Goal: Task Accomplishment & Management: Complete application form

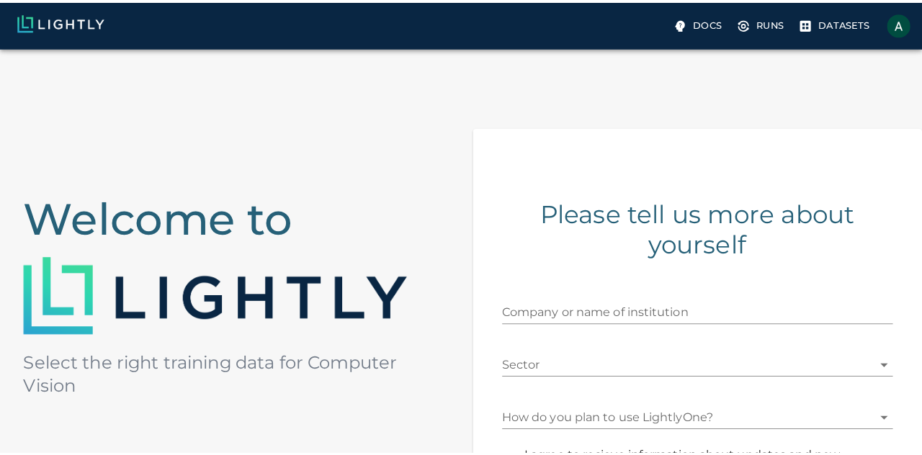
scroll to position [144, 0]
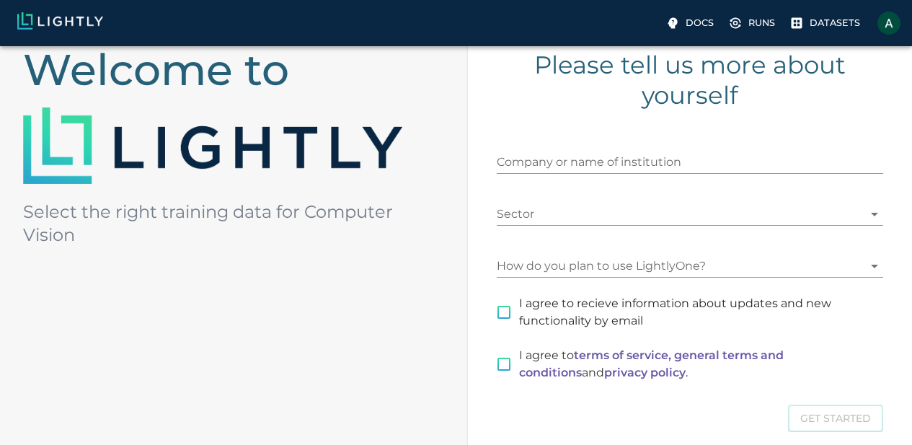
click at [575, 153] on input "Company or name of institution" at bounding box center [690, 162] width 387 height 23
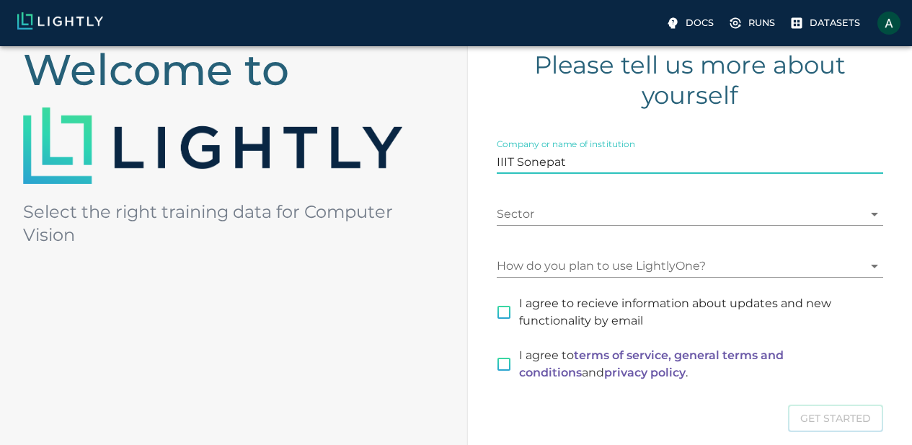
type input "IIIT Sonepat"
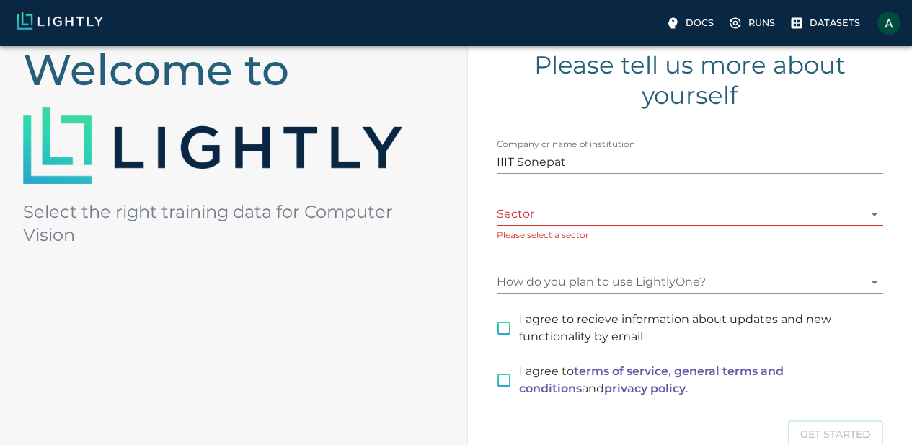
click at [639, 228] on div "Company or name of institution IIIT Sonepat Sector ​ Please select a sector How…" at bounding box center [681, 260] width 404 height 276
click at [644, 216] on body "Docs Runs Datasets 01abhisek04@gmail.com Welcome to Select the right training d…" at bounding box center [456, 251] width 912 height 699
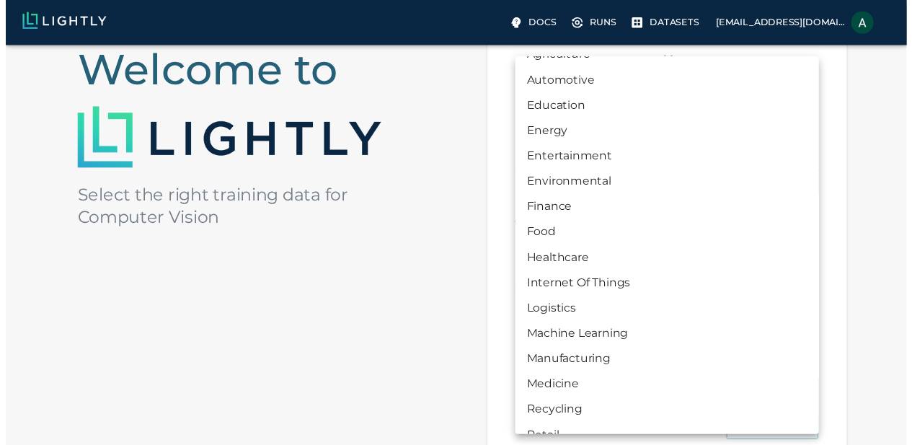
scroll to position [72, 0]
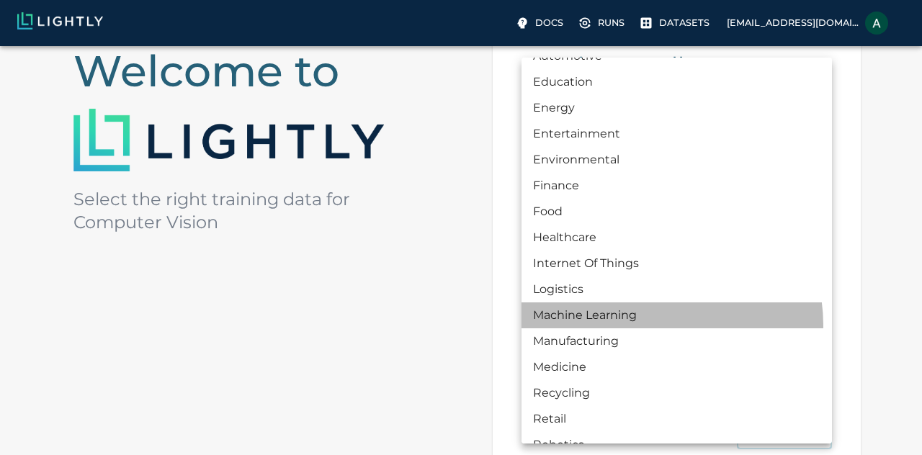
click at [657, 325] on li "Machine Learning" at bounding box center [677, 316] width 311 height 26
type input "MACHINE_LEARNING"
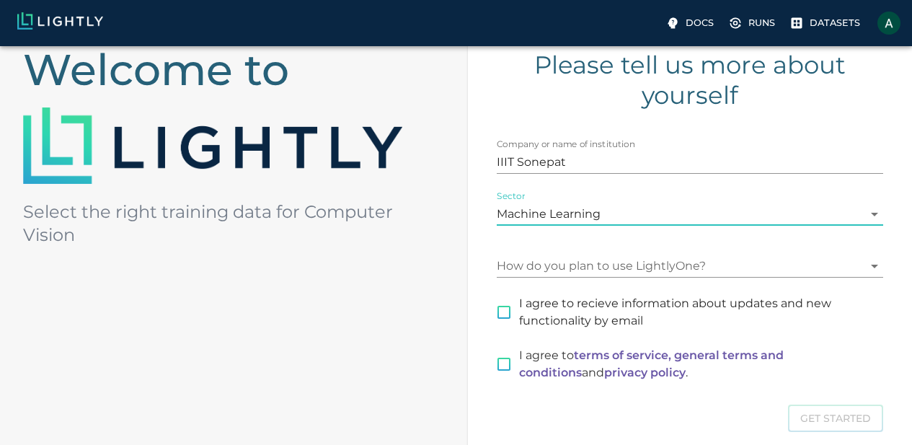
click at [611, 267] on body "Docs Runs Datasets 01abhisek04@gmail.com Welcome to Select the right training d…" at bounding box center [456, 243] width 912 height 683
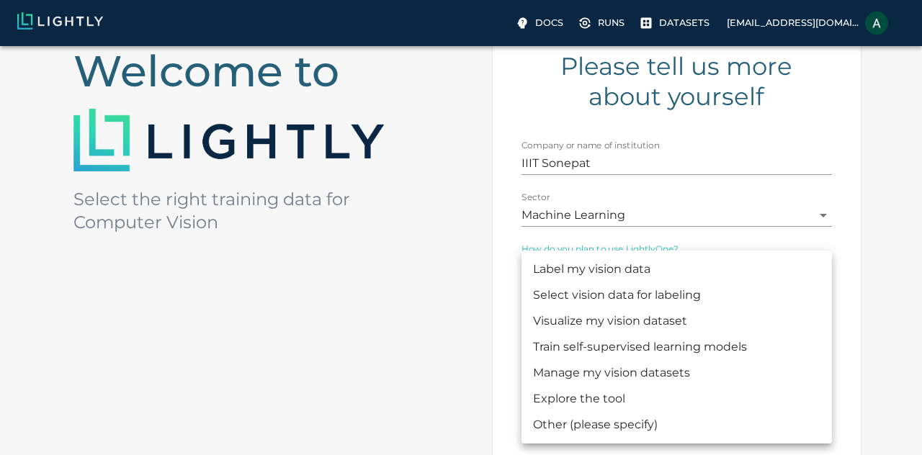
click at [700, 400] on li "Explore the tool" at bounding box center [677, 399] width 311 height 26
type input "CHECKING_THE_TOOL"
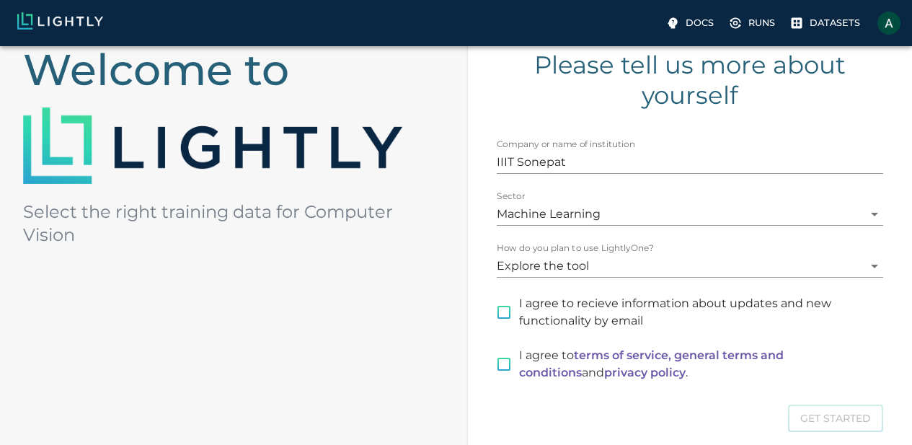
click at [579, 306] on span "I agree to recieve information about updates and new functionality by email" at bounding box center [695, 312] width 353 height 35
click at [519, 306] on input "I agree to recieve information about updates and new functionality by email" at bounding box center [504, 312] width 30 height 30
click at [519, 311] on input "I agree to recieve information about updates and new functionality by email" at bounding box center [504, 312] width 30 height 30
checkbox input "false"
drag, startPoint x: 532, startPoint y: 362, endPoint x: 539, endPoint y: 362, distance: 7.2
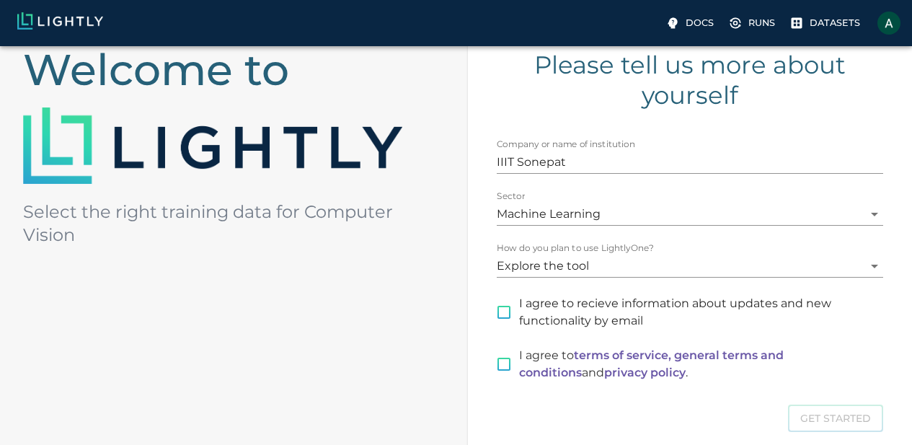
click at [519, 362] on input "I agree to terms of service, general terms and conditions and privacy policy ." at bounding box center [504, 364] width 30 height 30
checkbox input "true"
click at [788, 422] on button "Get Started" at bounding box center [835, 418] width 95 height 28
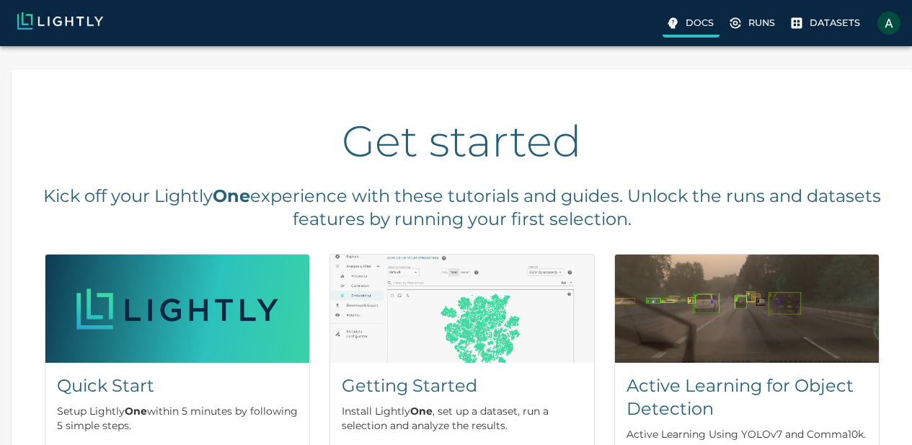
click at [662, 31] on label "Docs" at bounding box center [690, 25] width 57 height 26
